Goal: Task Accomplishment & Management: Manage account settings

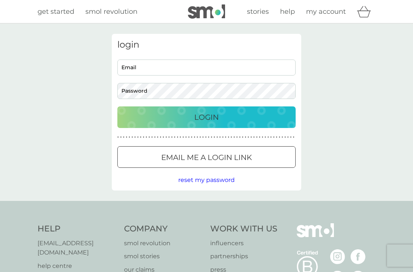
click at [146, 68] on input "Email" at bounding box center [206, 67] width 178 height 16
type input "[EMAIL_ADDRESS][DOMAIN_NAME]"
click at [207, 117] on button "Login" at bounding box center [206, 117] width 178 height 22
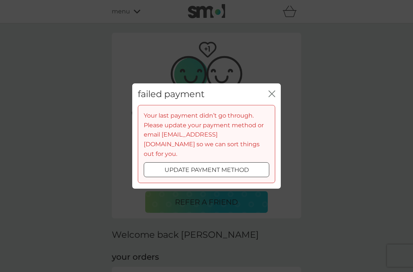
click at [222, 165] on p "update payment method" at bounding box center [207, 170] width 84 height 10
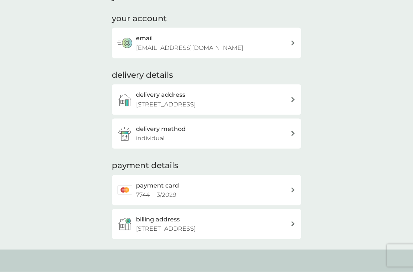
scroll to position [88, 0]
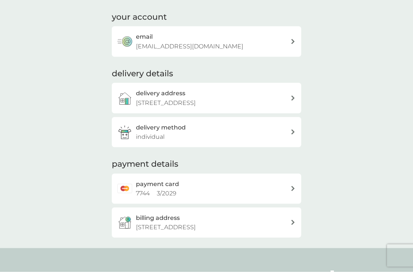
click at [252, 192] on div "payment card 7744 3 / 2029" at bounding box center [213, 188] width 155 height 19
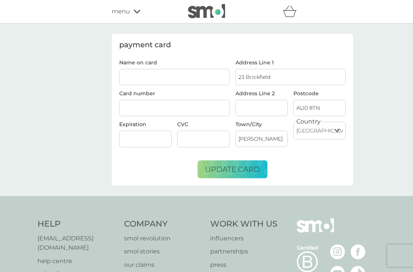
click at [143, 78] on input "Name on card" at bounding box center [174, 77] width 111 height 16
type input "Miss L C Waddingham"
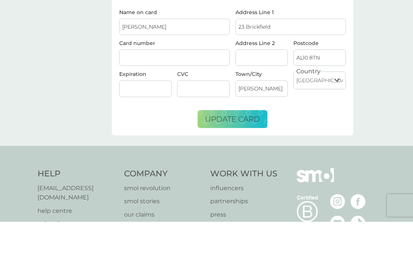
click at [252, 165] on span "update card" at bounding box center [232, 169] width 55 height 9
